Goal: Task Accomplishment & Management: Use online tool/utility

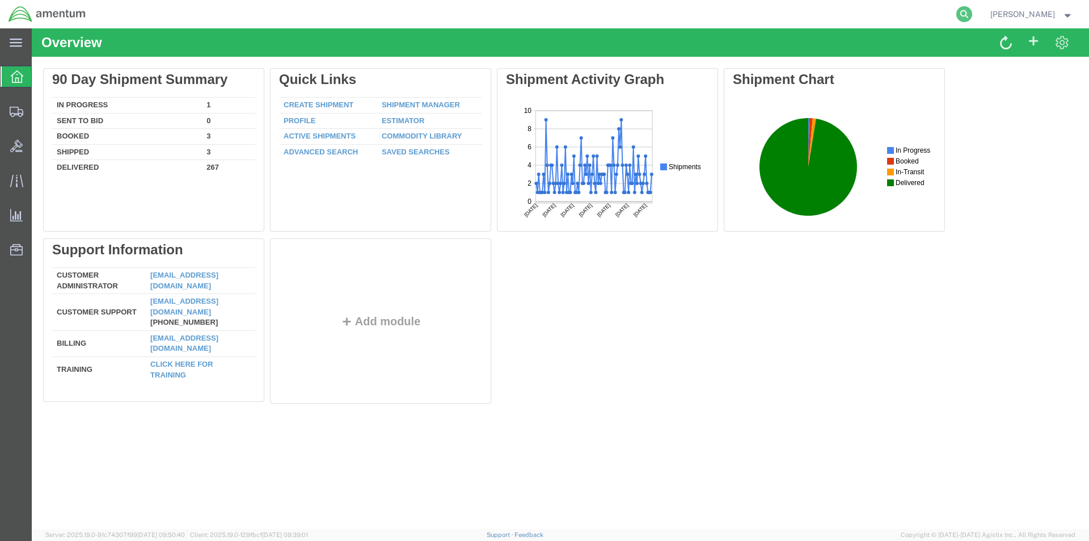
click at [971, 16] on icon at bounding box center [965, 14] width 16 height 16
paste input "S528-25259-1595"
click at [967, 14] on icon at bounding box center [965, 14] width 16 height 16
type input "S528-25259-1595"
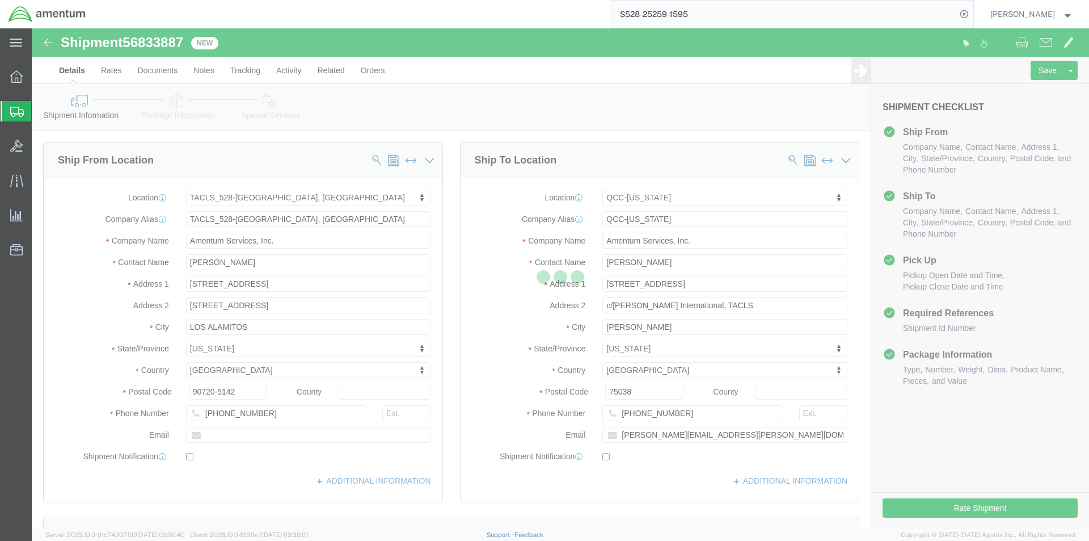
select select "42692"
select select "42668"
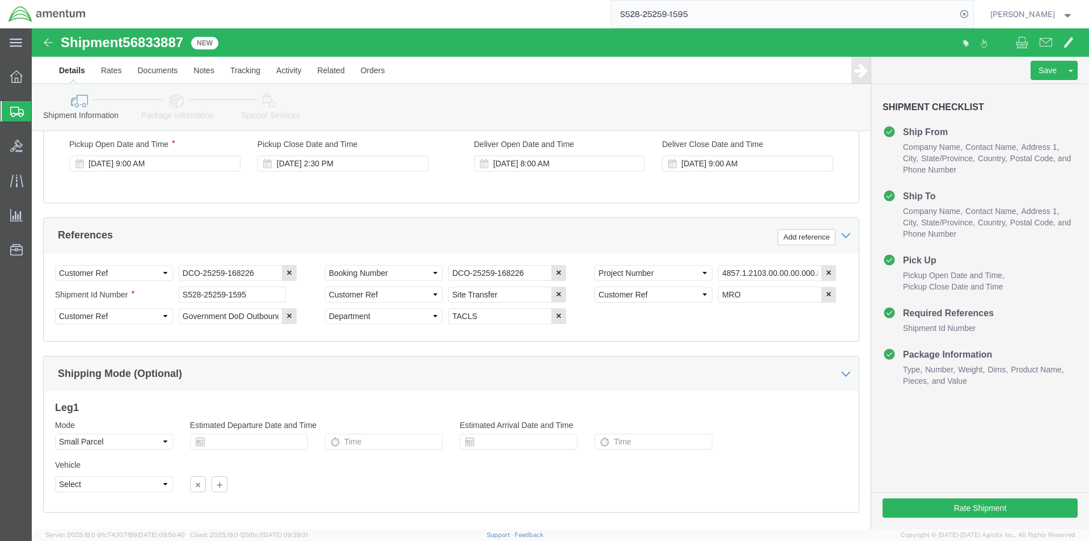
scroll to position [517, 0]
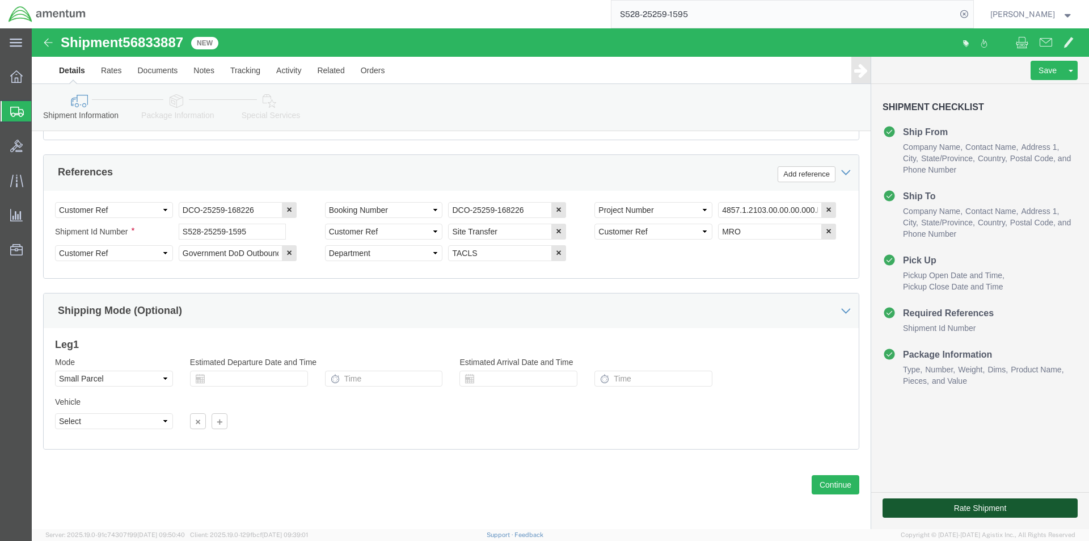
click button "Rate Shipment"
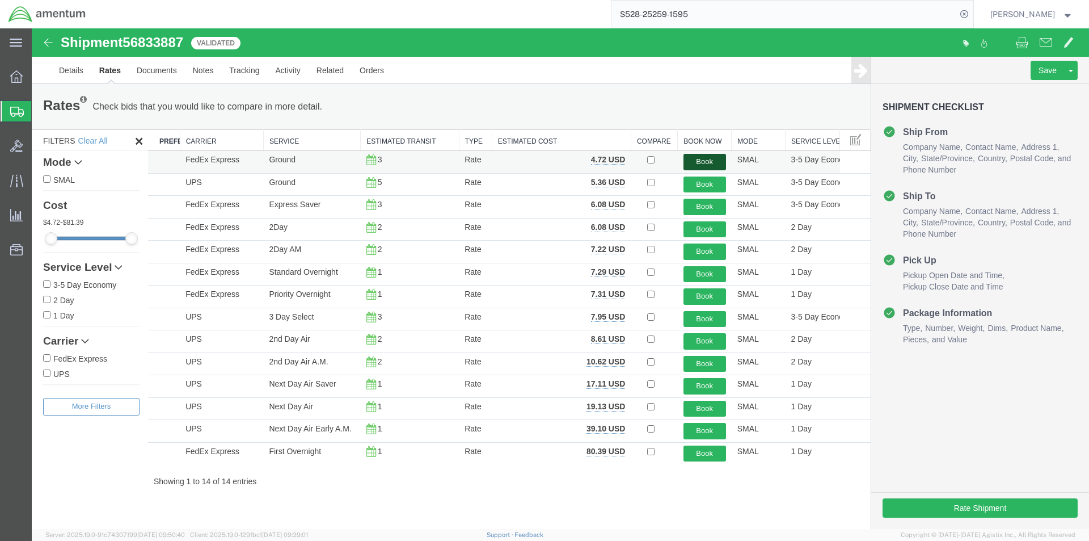
click at [697, 162] on button "Book" at bounding box center [705, 162] width 43 height 16
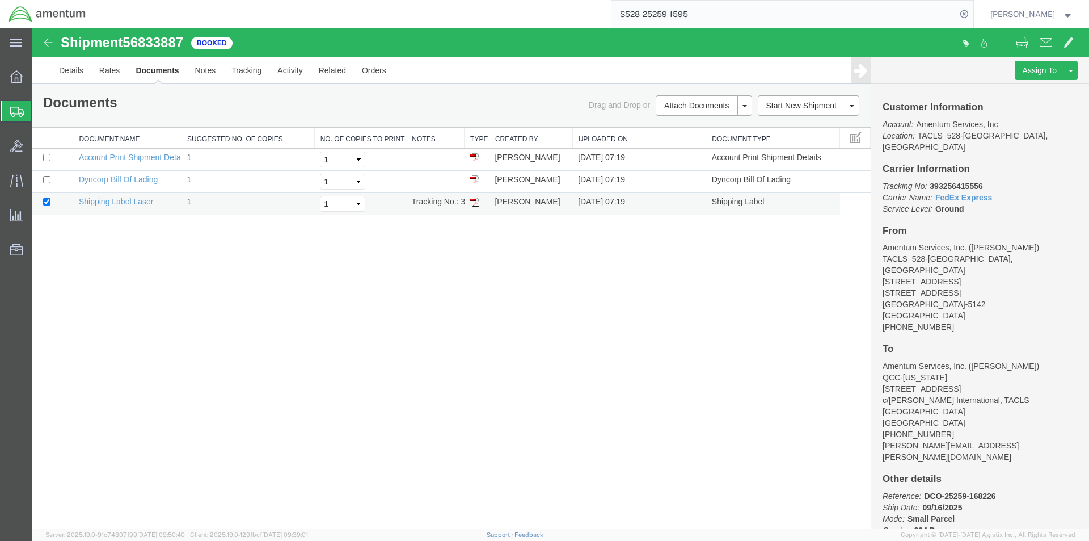
click at [477, 202] on img at bounding box center [474, 201] width 9 height 9
click at [473, 183] on img at bounding box center [474, 179] width 9 height 9
